Goal: Information Seeking & Learning: Learn about a topic

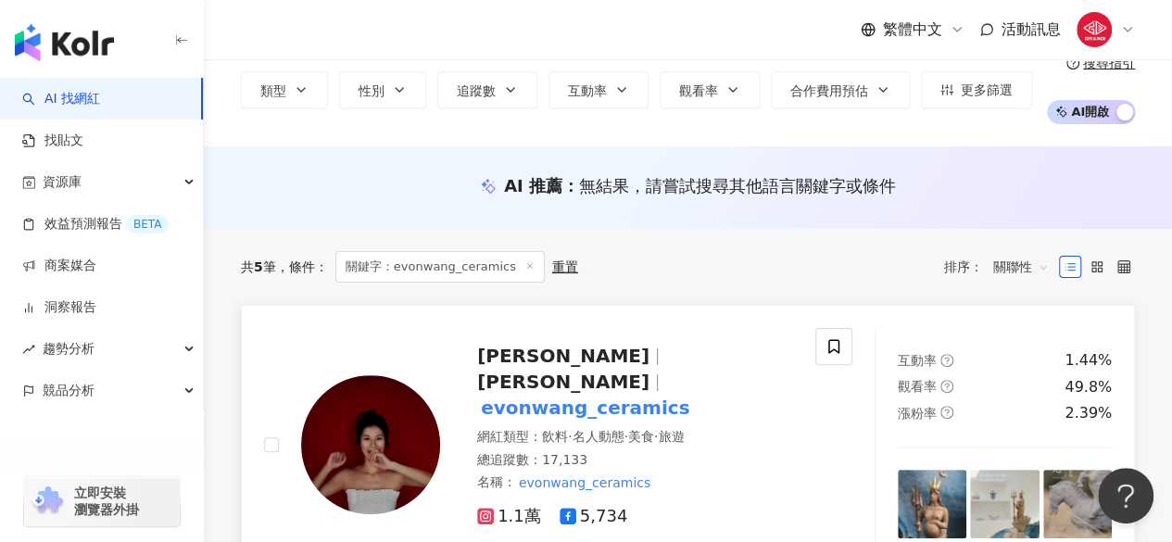
click at [241, 305] on link "王怡方 EVON WANG evonwang_ceramics 網紅類型 ： 飲料 · 名人動態 · 美食 · 旅遊 總追蹤數 ： 17,133 名稱 ： e…" at bounding box center [688, 444] width 894 height 279
